Goal: Task Accomplishment & Management: Manage account settings

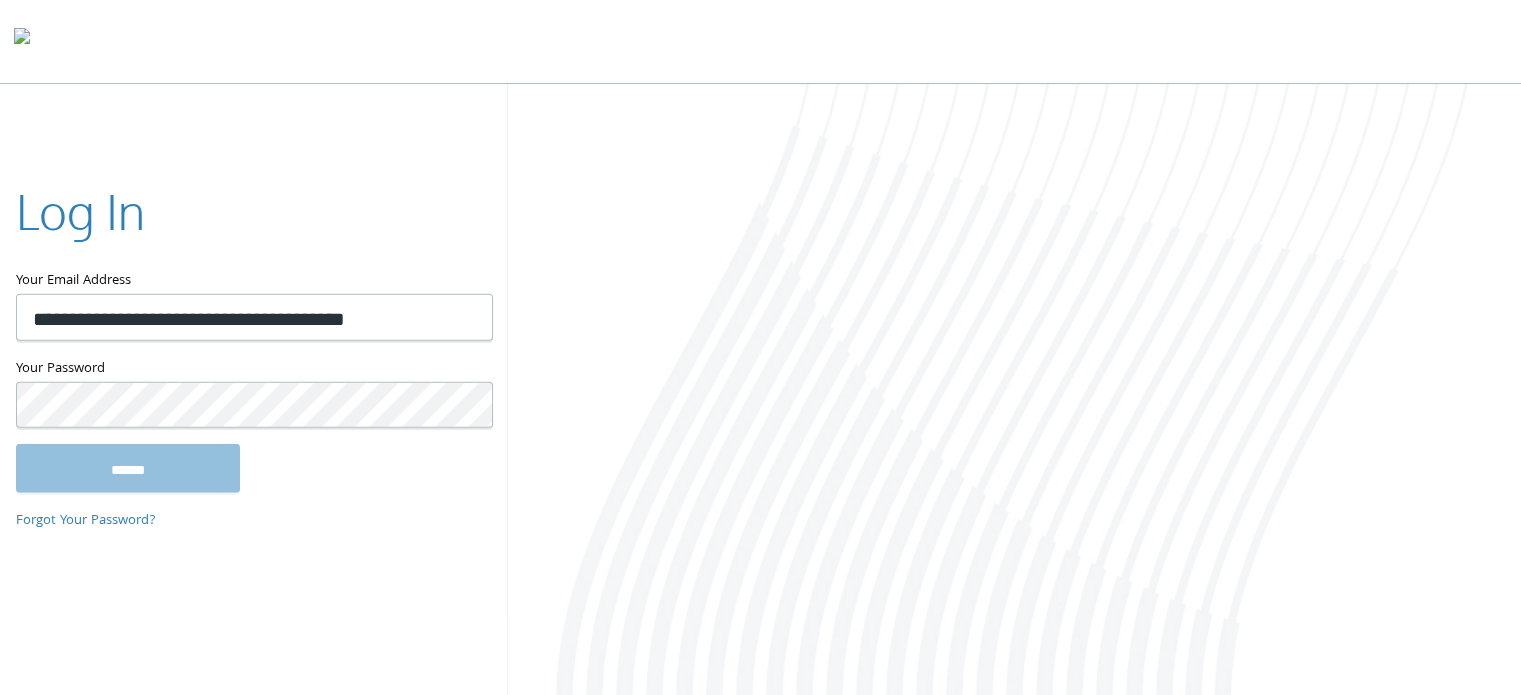
type input "**********"
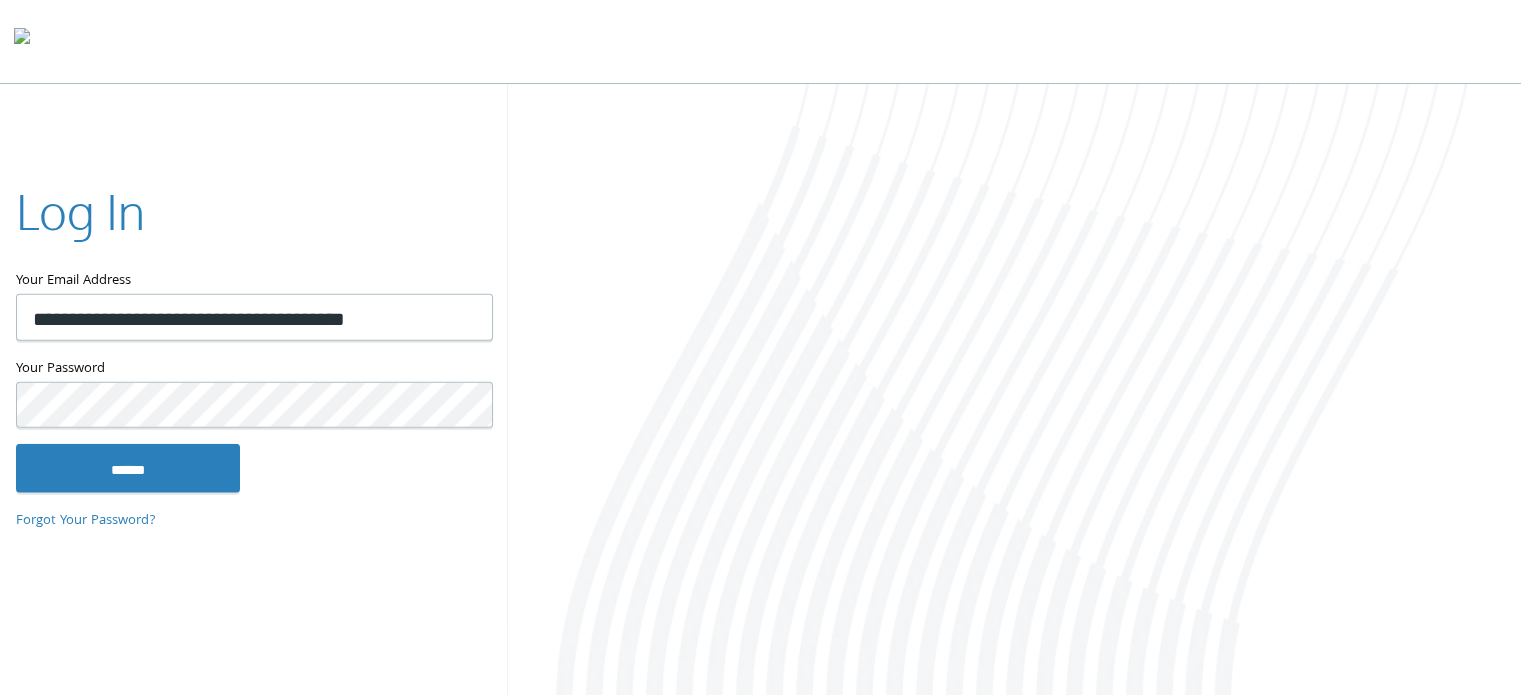
click at [16, 444] on input "******" at bounding box center [128, 468] width 224 height 48
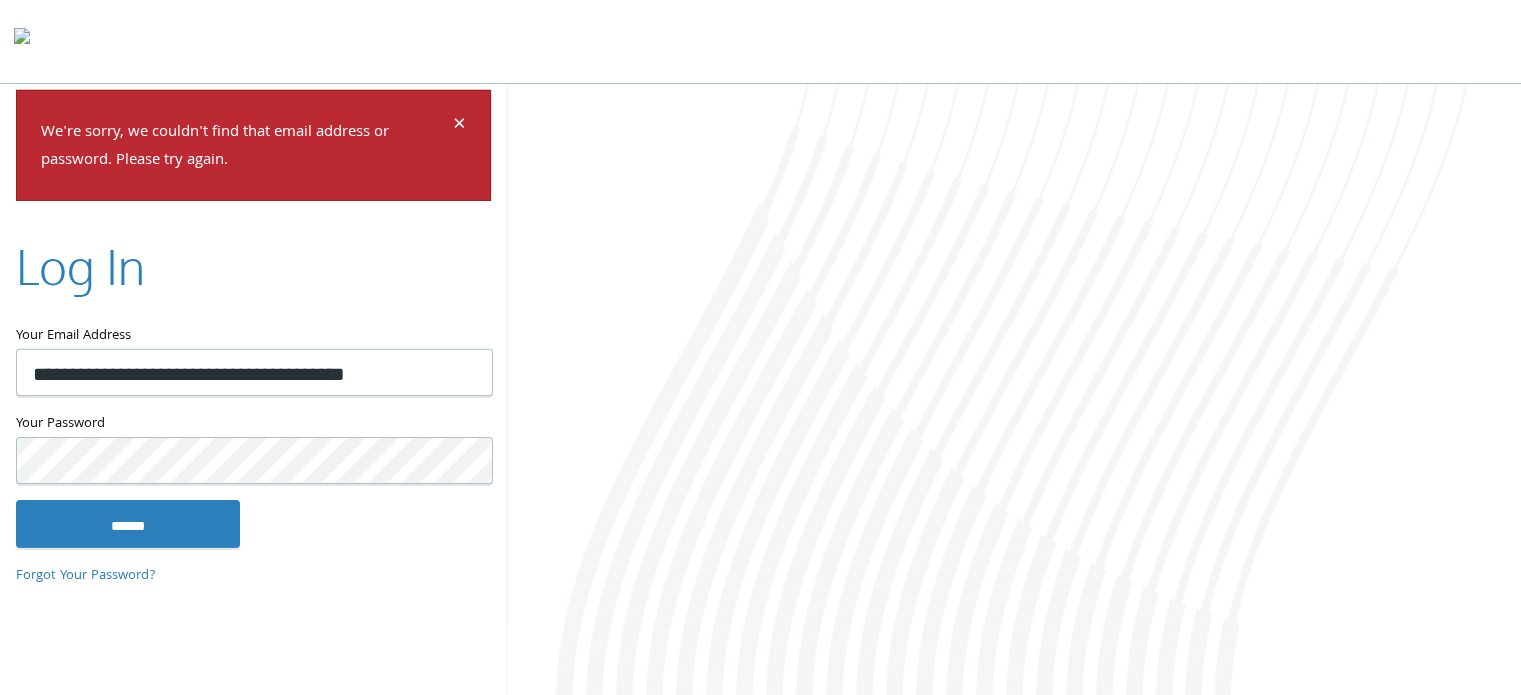
click at [0, 395] on div "**********" at bounding box center [253, 347] width 507 height 516
click at [16, 500] on input "******" at bounding box center [128, 524] width 224 height 48
